Goal: Transaction & Acquisition: Purchase product/service

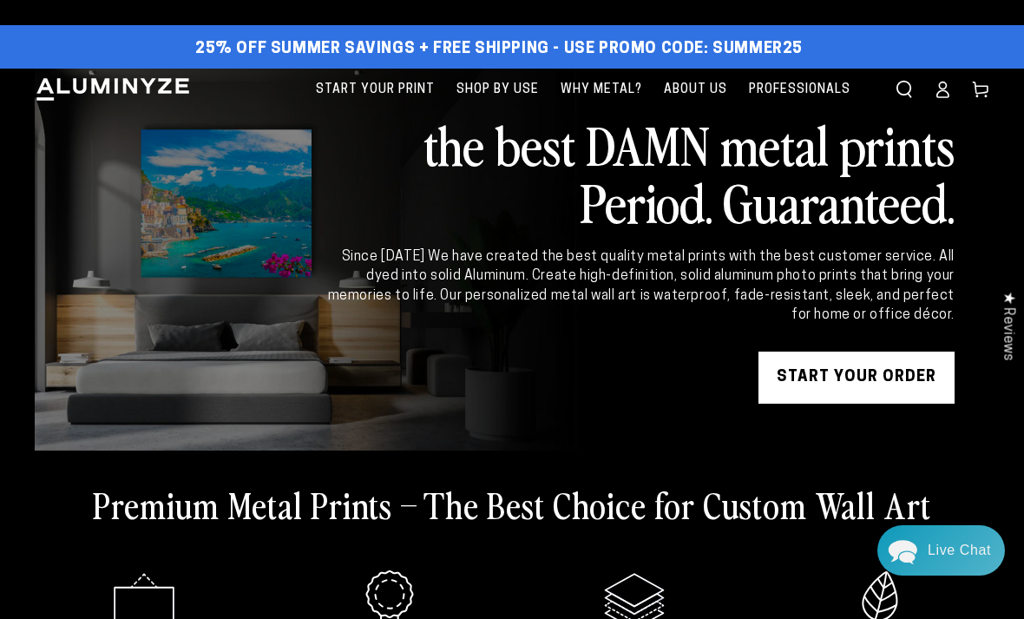
click at [884, 376] on link "START YOUR Order" at bounding box center [856, 377] width 196 height 52
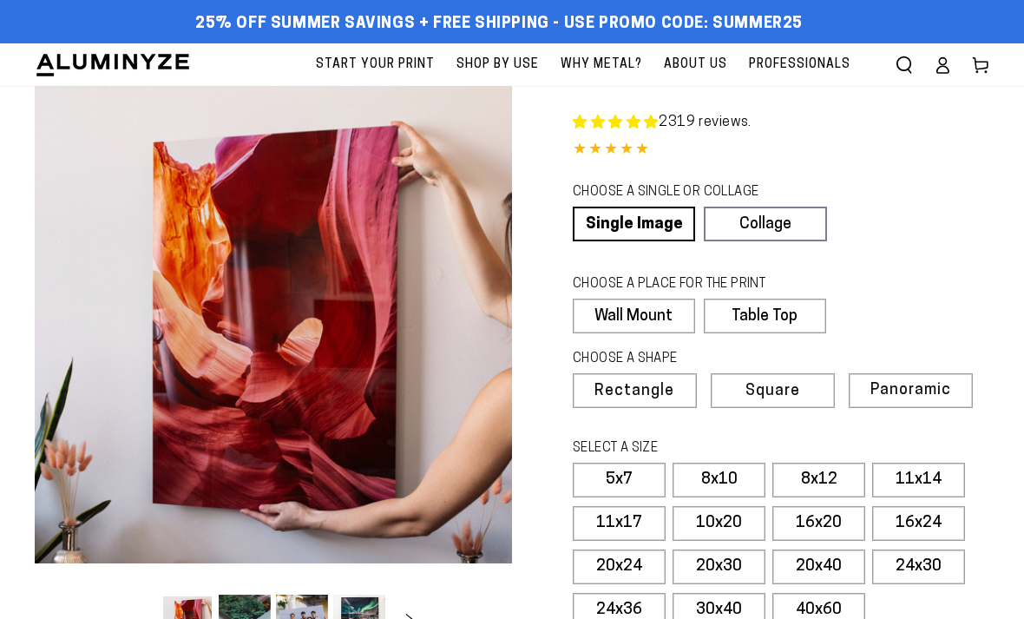
select select "**********"
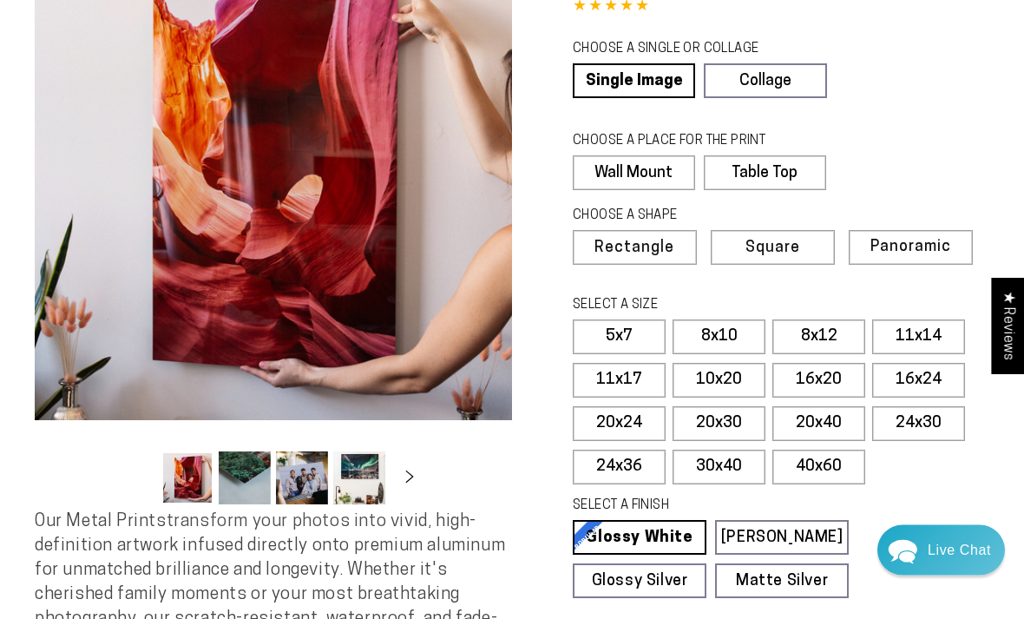
scroll to position [142, 0]
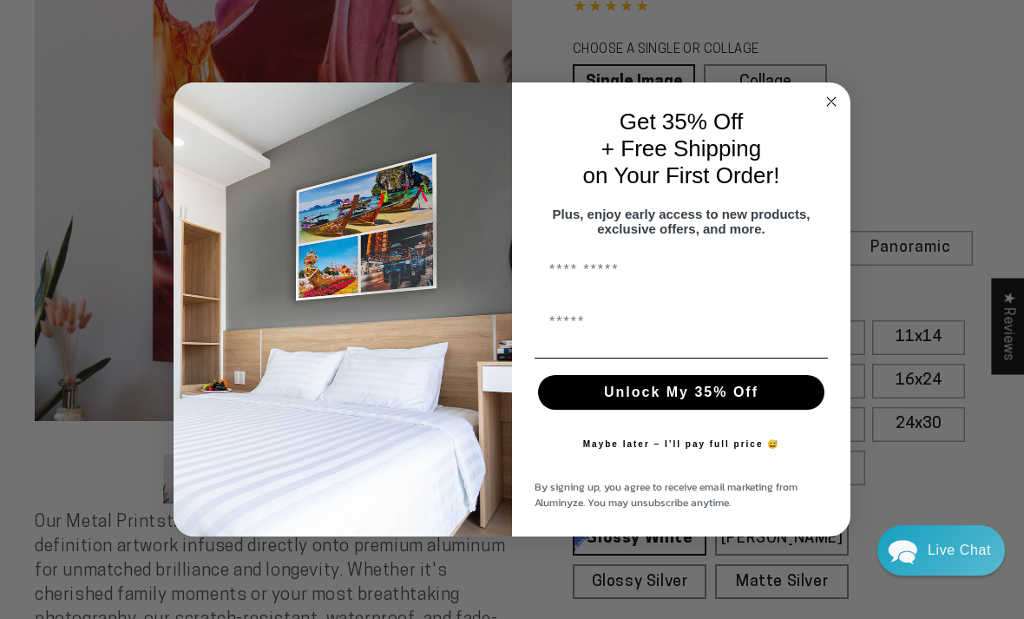
click at [835, 111] on circle "Close dialog" at bounding box center [832, 101] width 20 height 20
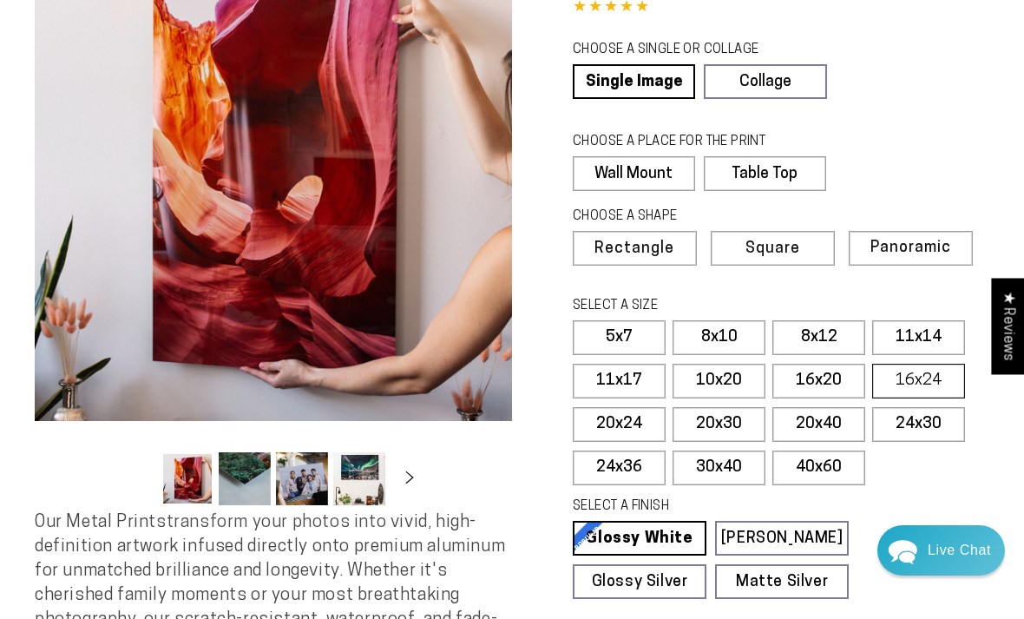
click at [913, 383] on label "16x24" at bounding box center [918, 380] width 93 height 35
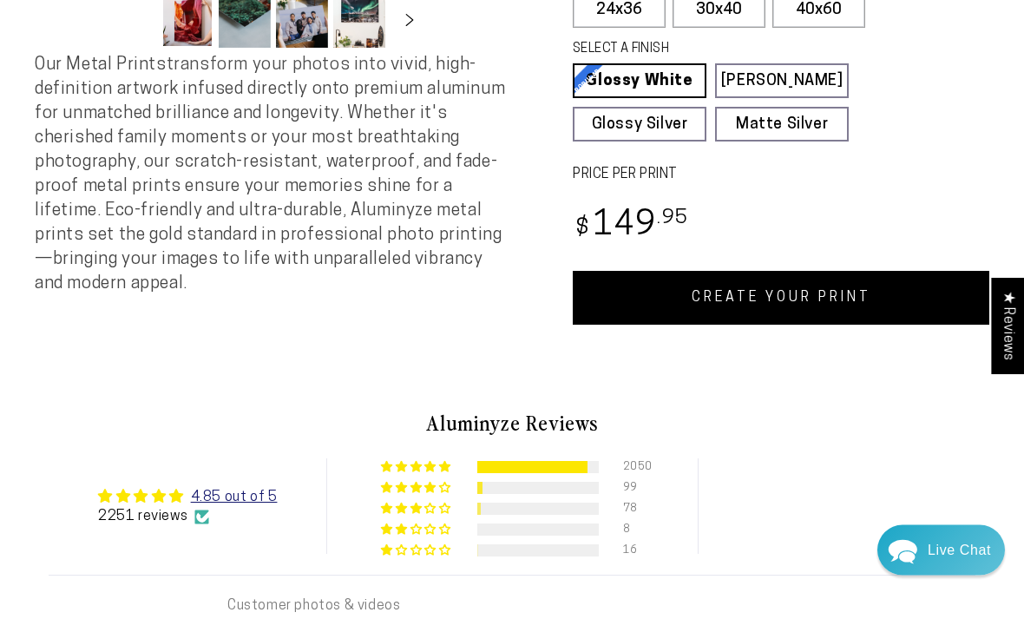
scroll to position [643, 0]
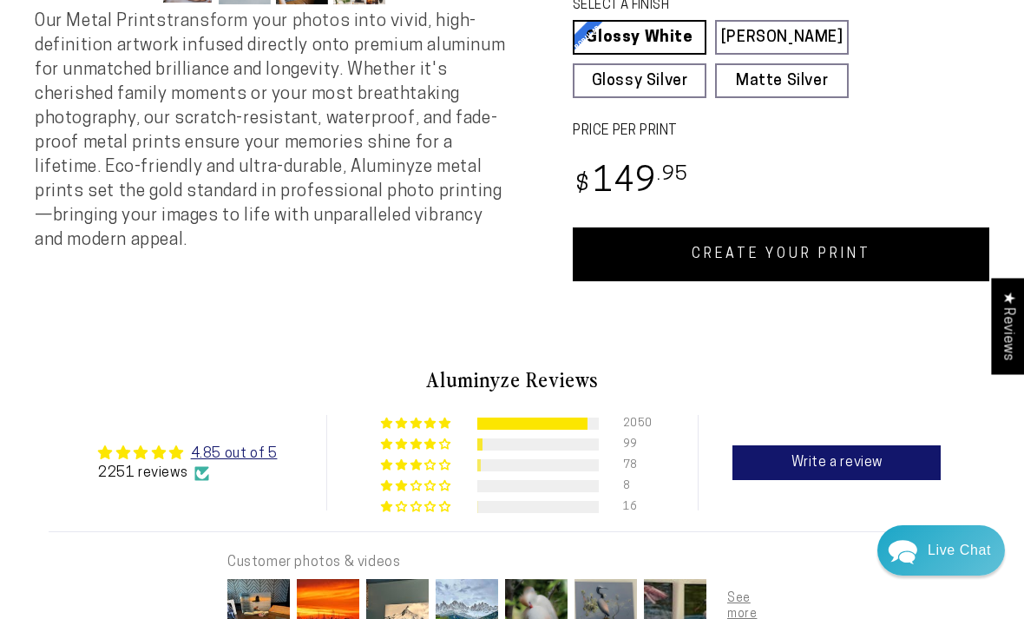
click at [829, 240] on link "CREATE YOUR PRINT" at bounding box center [781, 254] width 416 height 54
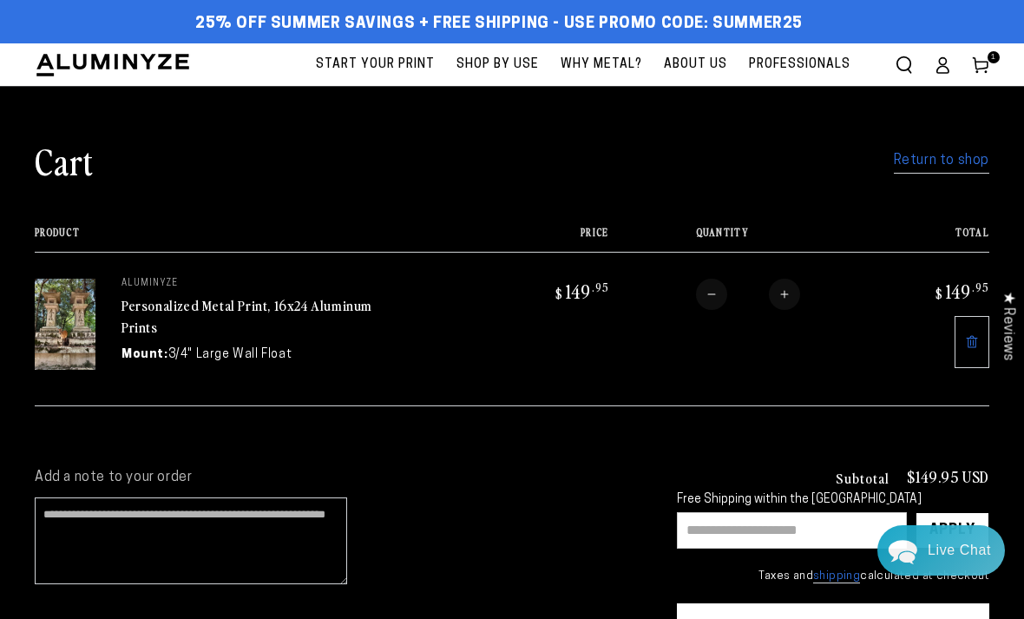
click at [914, 167] on link "Return to shop" at bounding box center [941, 160] width 95 height 25
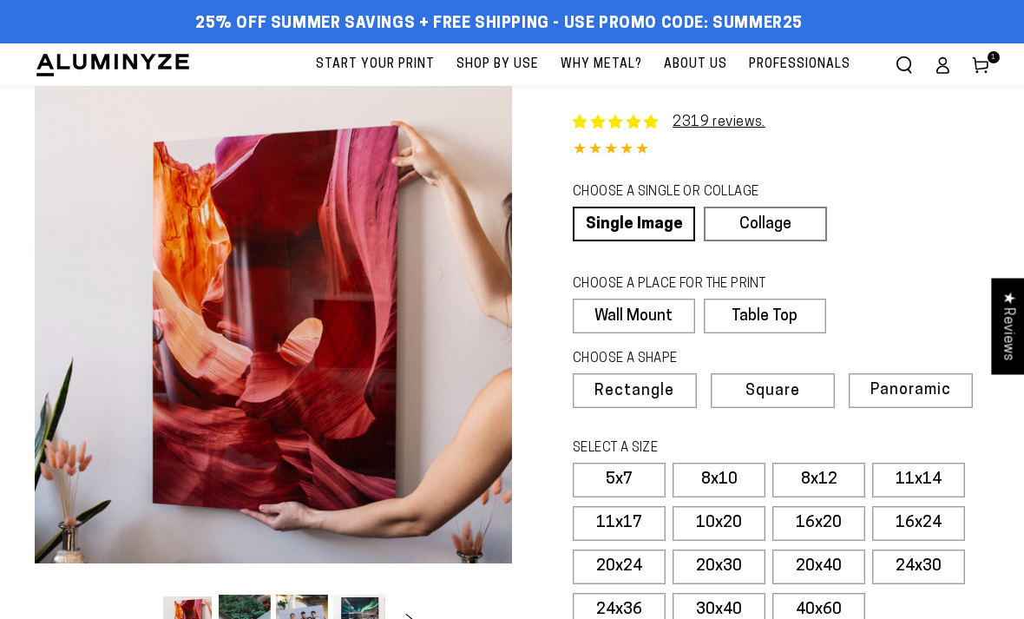
select select "**********"
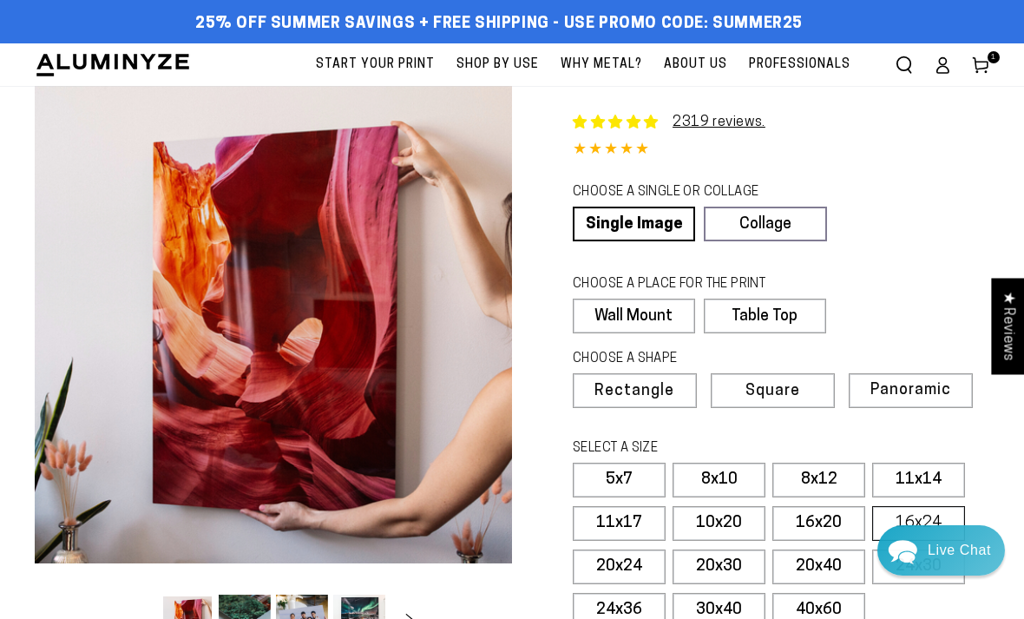
click at [916, 519] on label "16x24" at bounding box center [918, 523] width 93 height 35
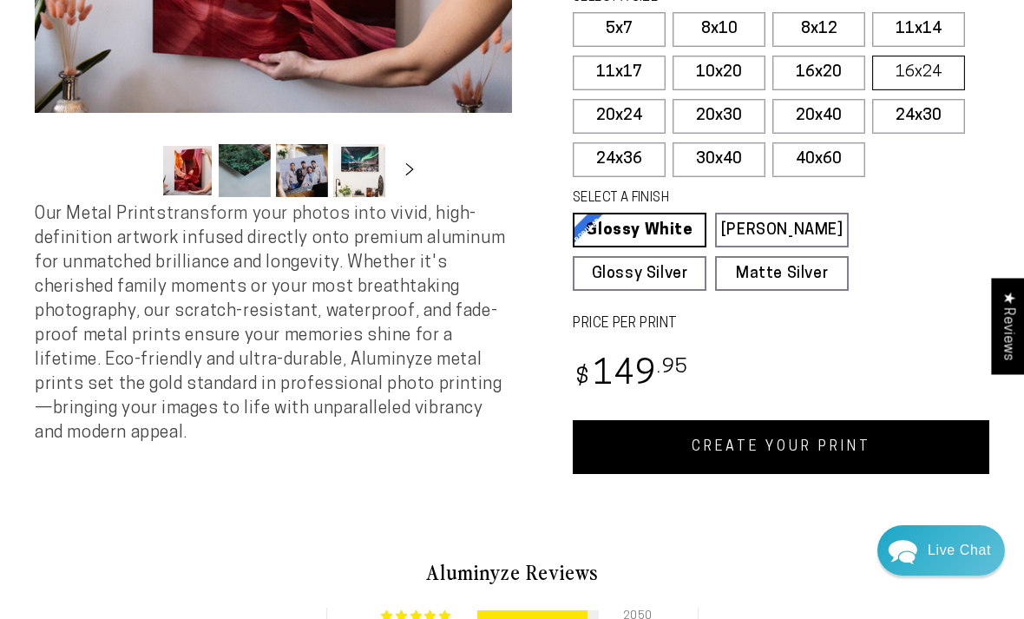
scroll to position [485, 0]
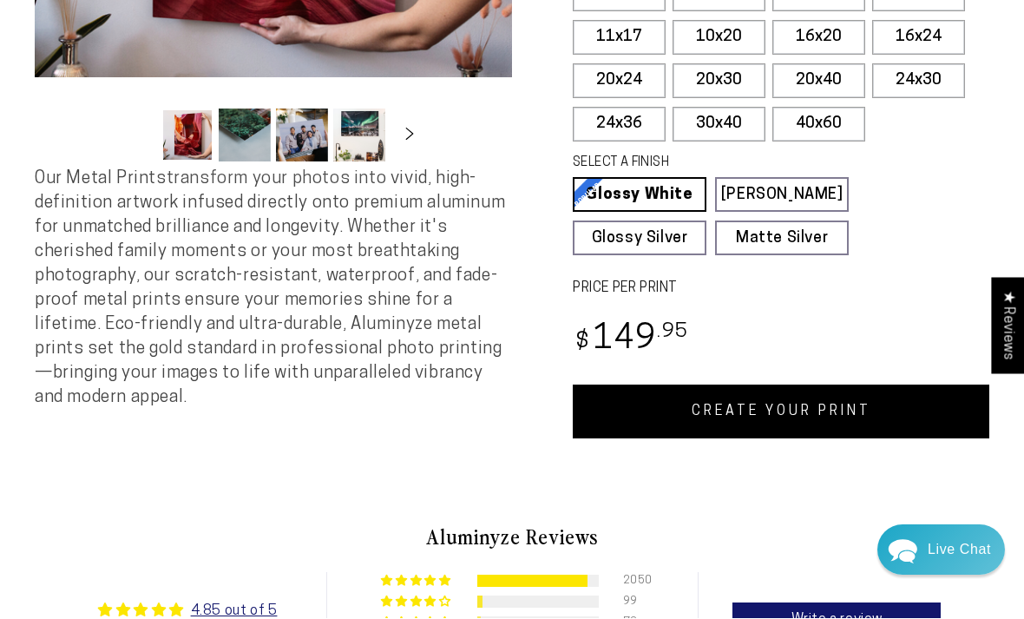
click at [802, 401] on link "CREATE YOUR PRINT" at bounding box center [781, 412] width 416 height 54
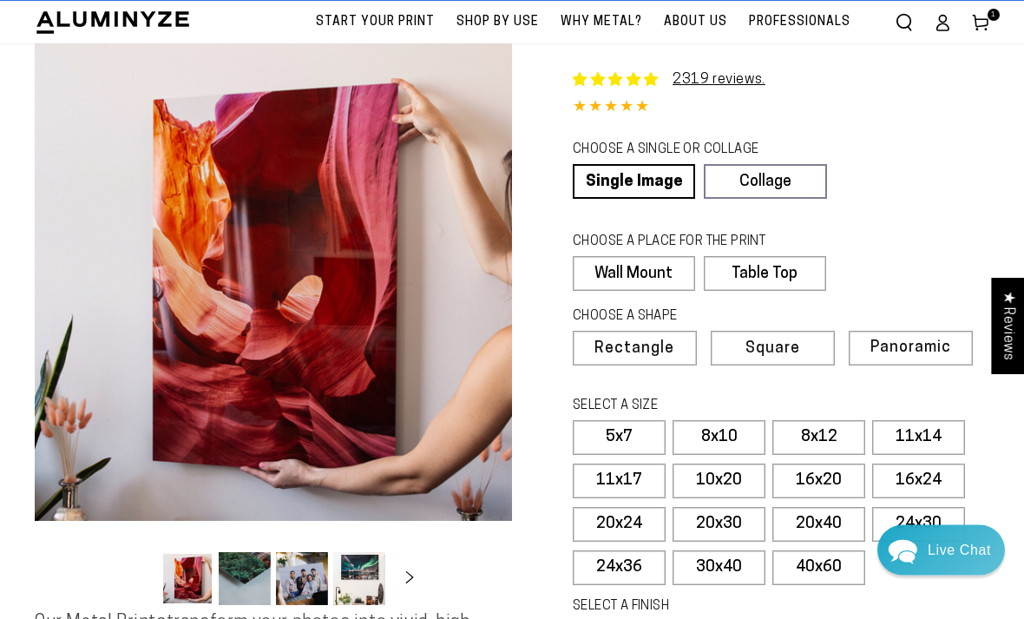
scroll to position [0, 0]
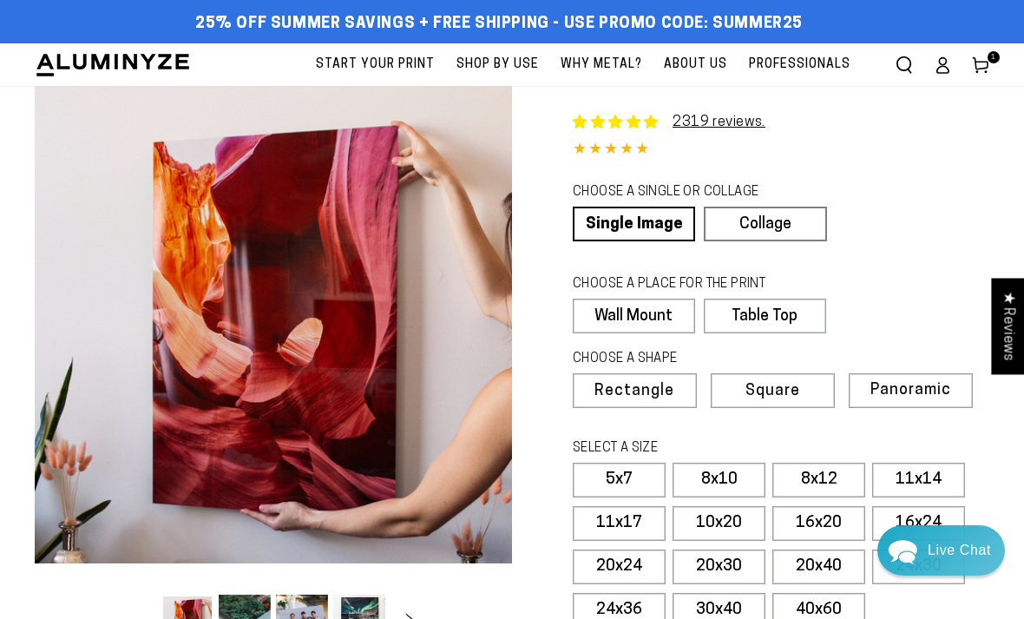
click at [986, 62] on icon at bounding box center [980, 64] width 17 height 17
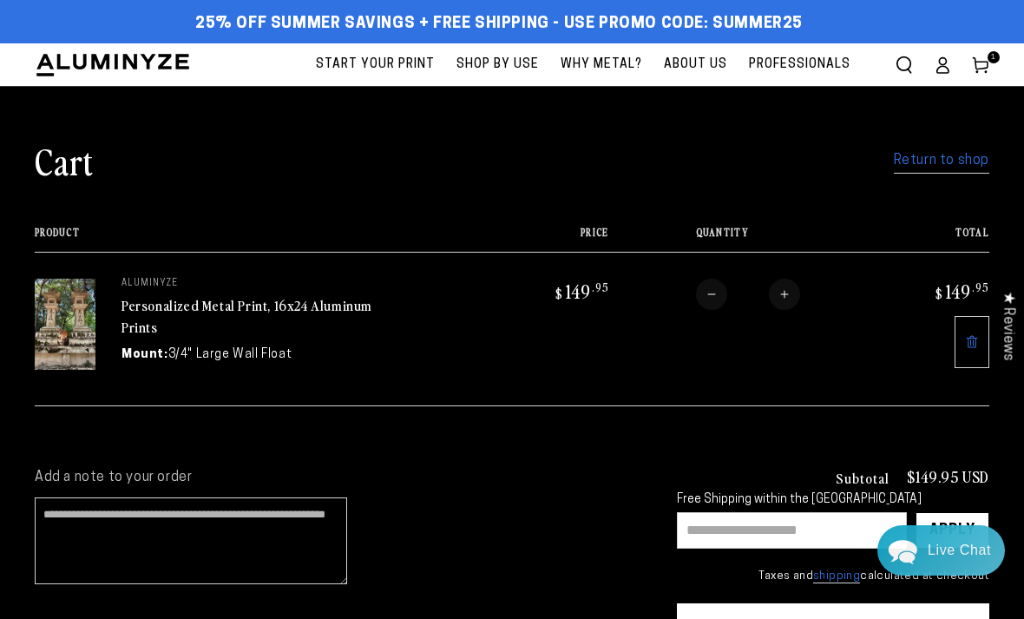
click at [75, 337] on img at bounding box center [65, 323] width 61 height 91
click at [194, 304] on link "Personalized Metal Print, 16x24 Aluminum Prints" at bounding box center [246, 316] width 251 height 42
click at [750, 525] on input "text" at bounding box center [792, 530] width 230 height 36
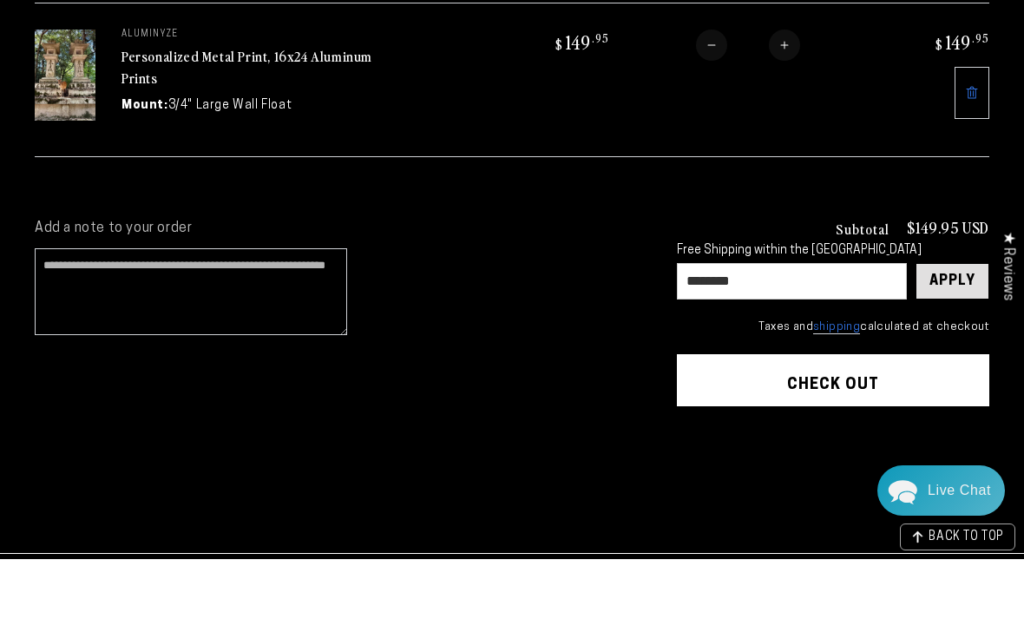
type input "********"
click at [959, 324] on div "Apply" at bounding box center [952, 341] width 46 height 35
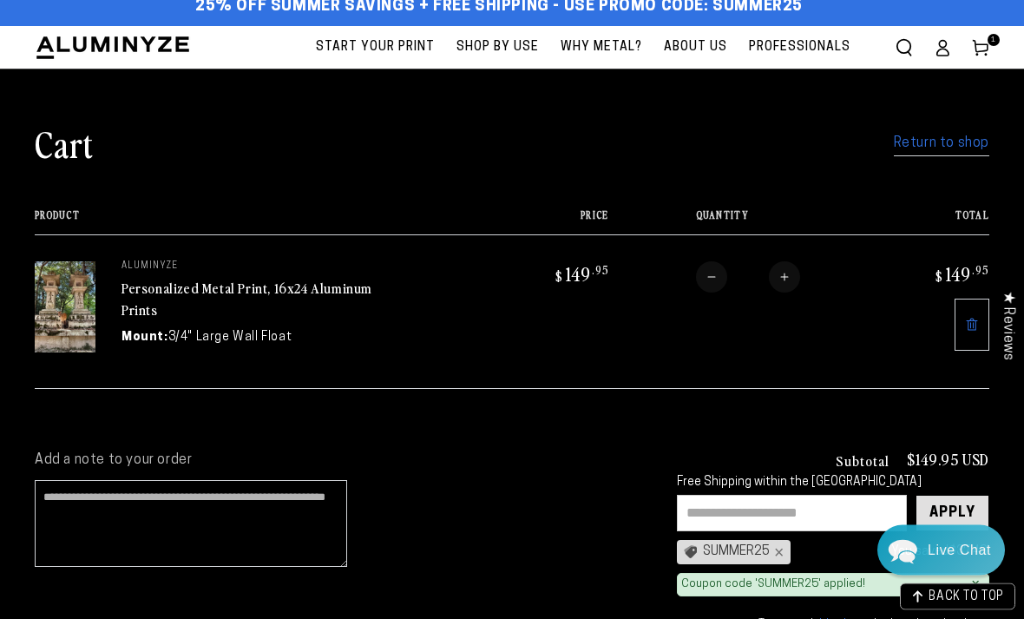
scroll to position [0, 0]
